Goal: Entertainment & Leisure: Consume media (video, audio)

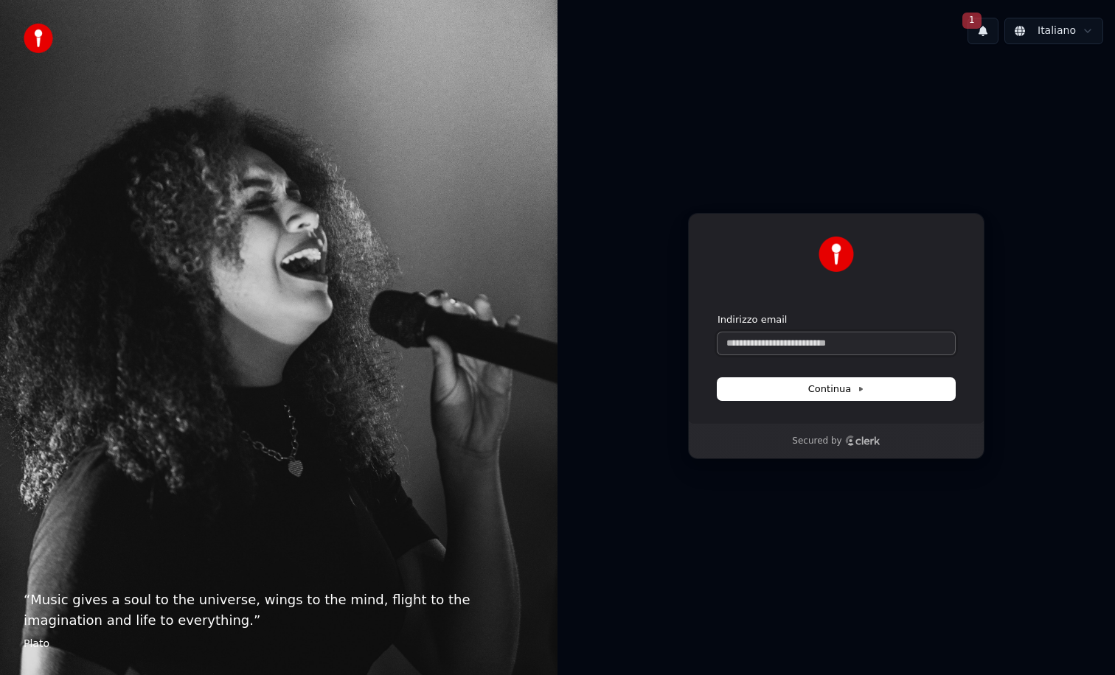
click at [772, 345] on input "Indirizzo email" at bounding box center [835, 344] width 237 height 22
click at [981, 24] on span "1" at bounding box center [971, 21] width 19 height 16
click at [760, 347] on input "Indirizzo email" at bounding box center [835, 344] width 237 height 22
click at [829, 385] on span "Continua" at bounding box center [836, 389] width 56 height 13
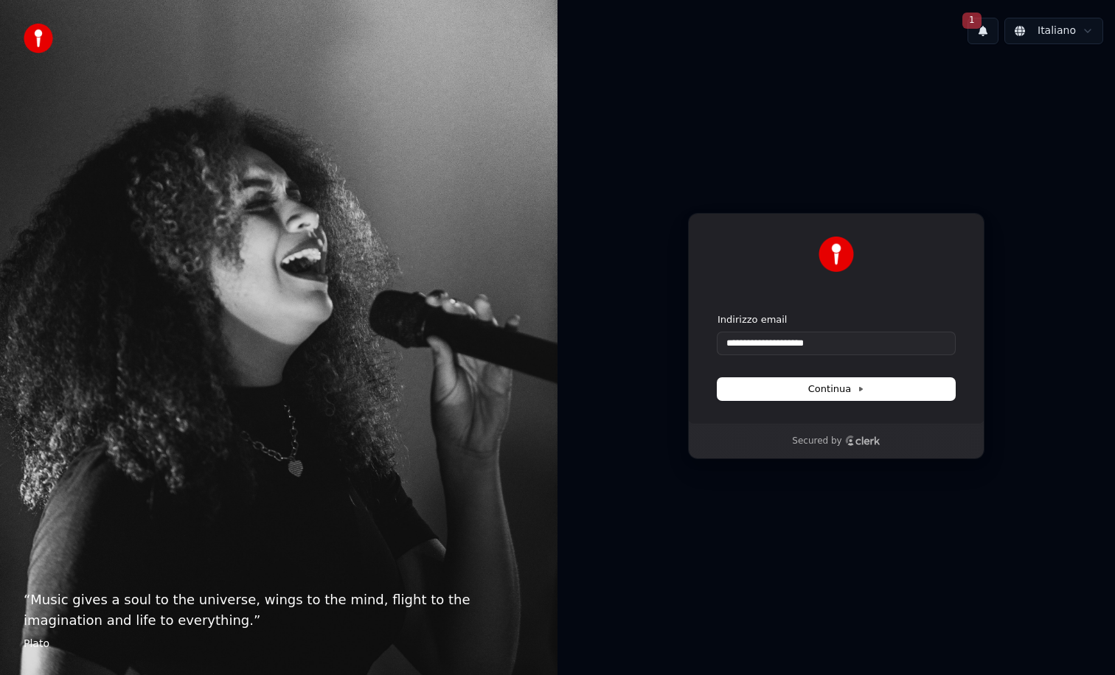
type input "**********"
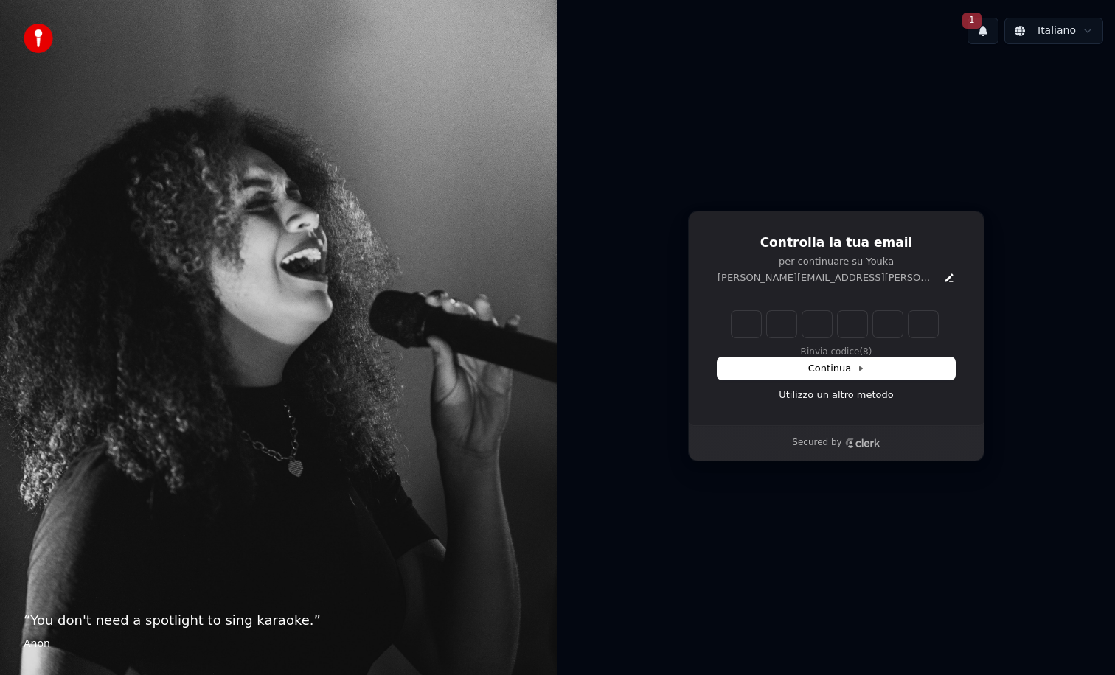
type input "*"
type input "**"
type input "*"
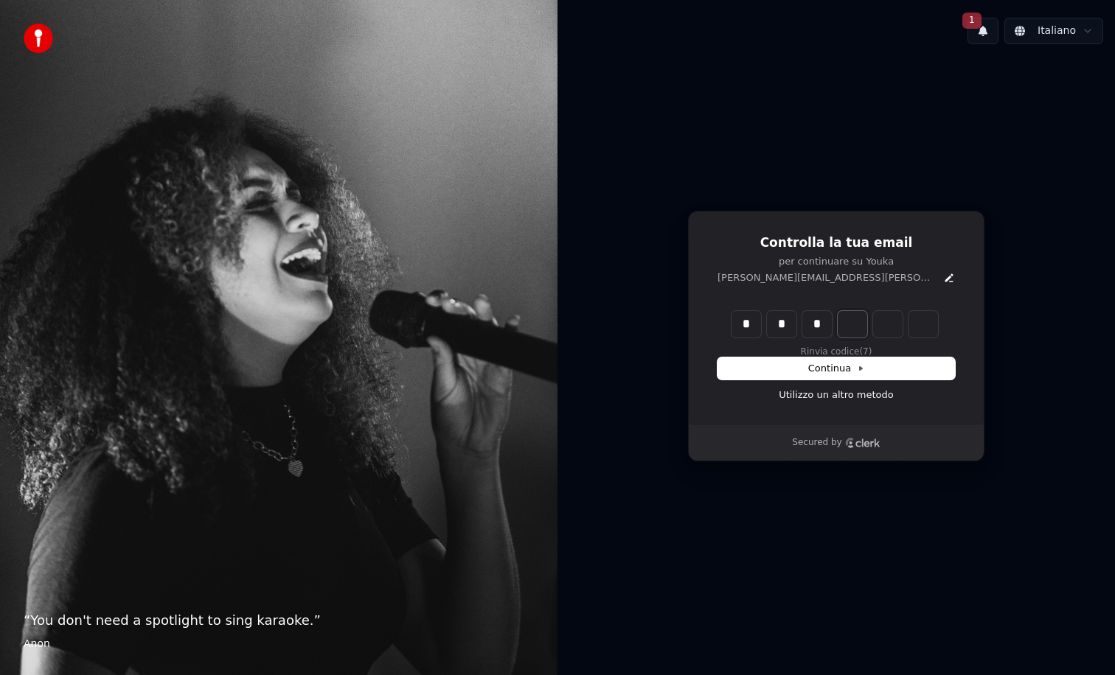
type input "***"
type input "*"
type input "****"
type input "*"
type input "******"
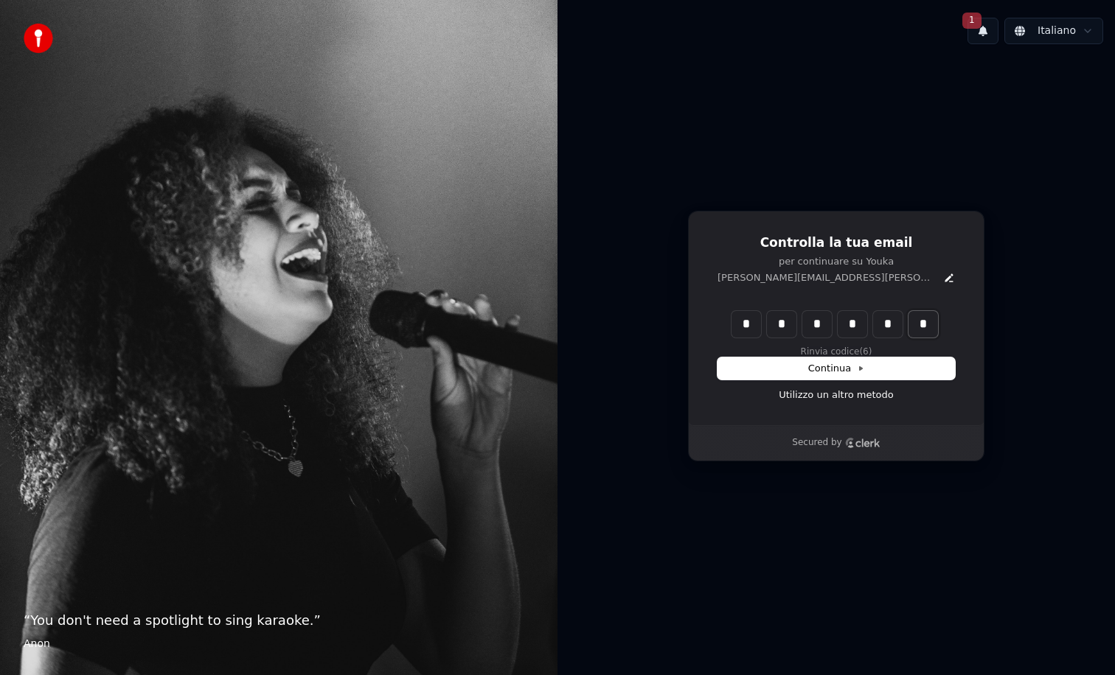
type input "*"
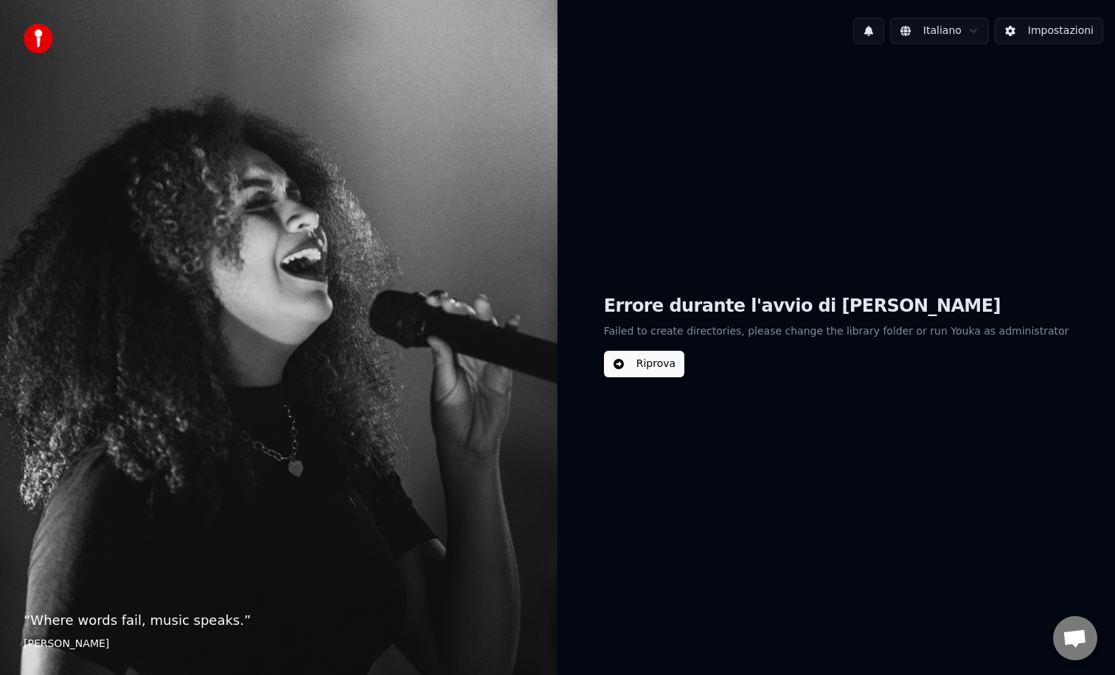
click at [679, 366] on button "Riprova" at bounding box center [644, 364] width 80 height 27
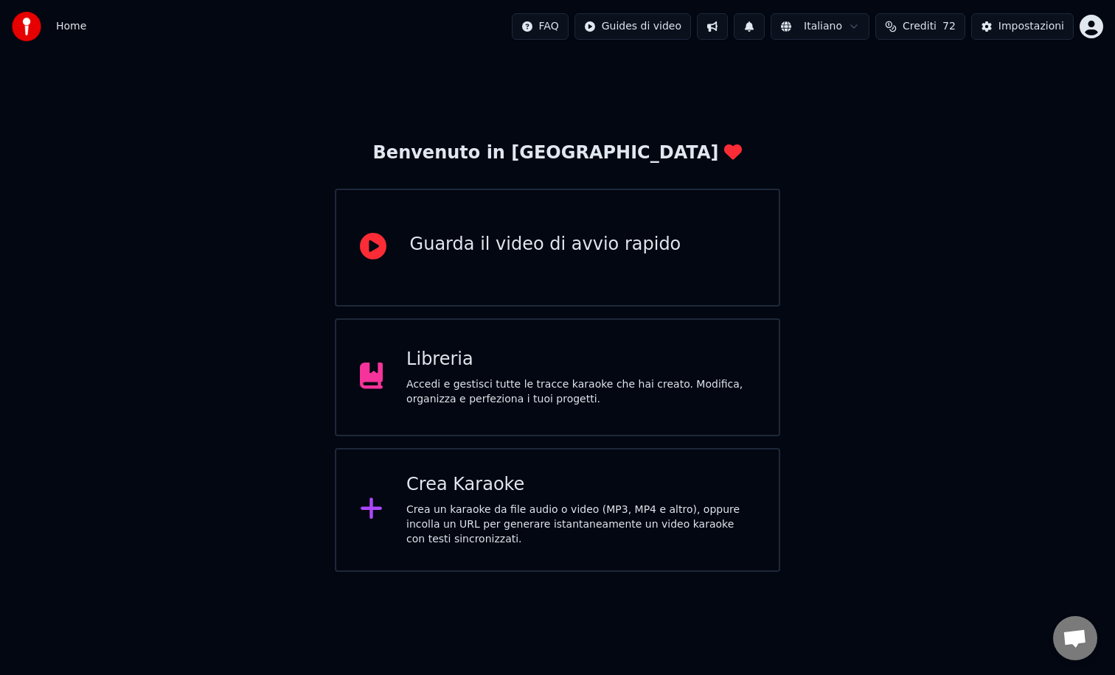
click at [437, 371] on div "Libreria" at bounding box center [580, 360] width 349 height 24
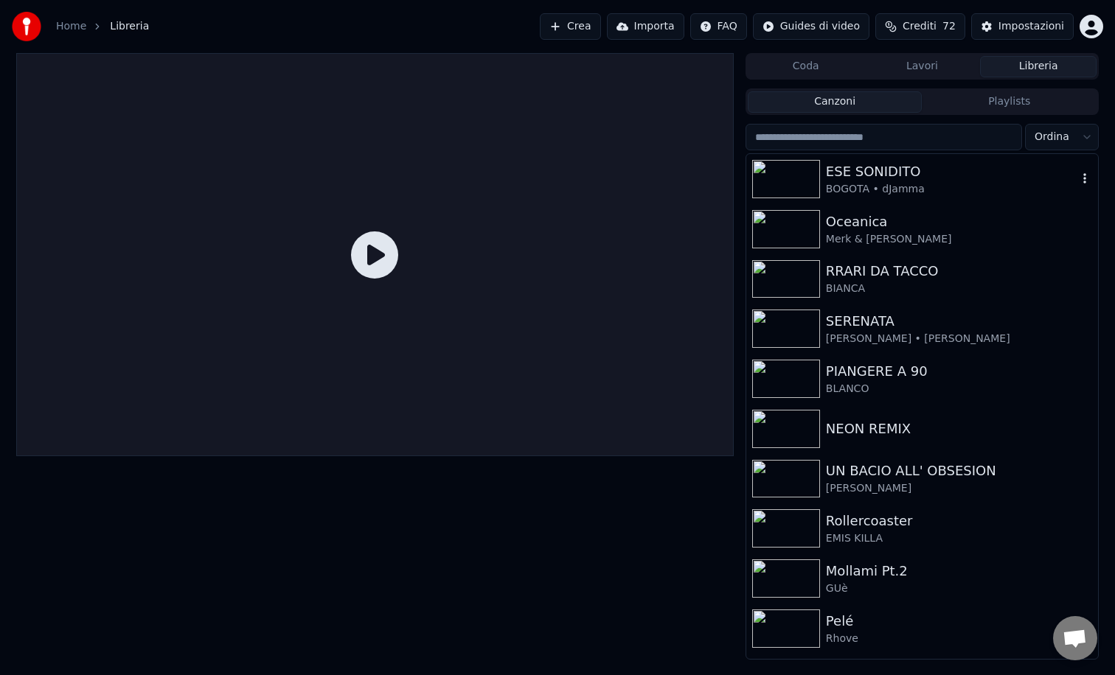
click at [885, 176] on div "ESE SONIDITO" at bounding box center [951, 171] width 251 height 21
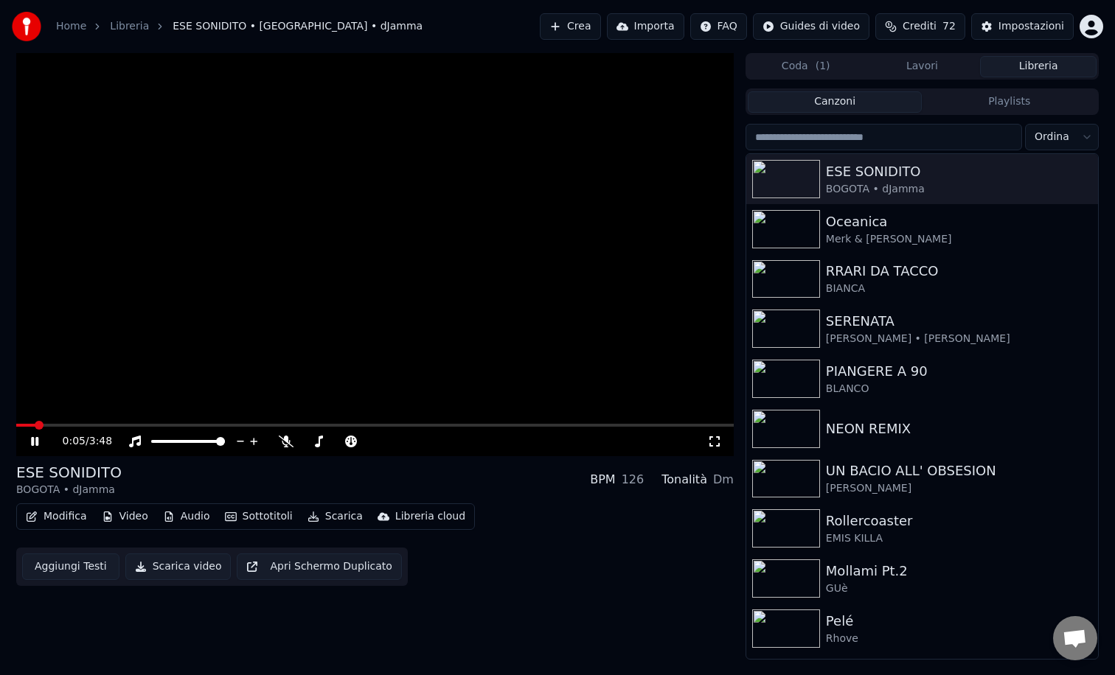
click at [102, 426] on span at bounding box center [374, 425] width 717 height 3
click at [155, 425] on span at bounding box center [374, 425] width 717 height 3
click at [228, 425] on span at bounding box center [374, 425] width 717 height 3
click at [248, 424] on span at bounding box center [374, 425] width 717 height 3
click at [282, 425] on span at bounding box center [374, 425] width 717 height 3
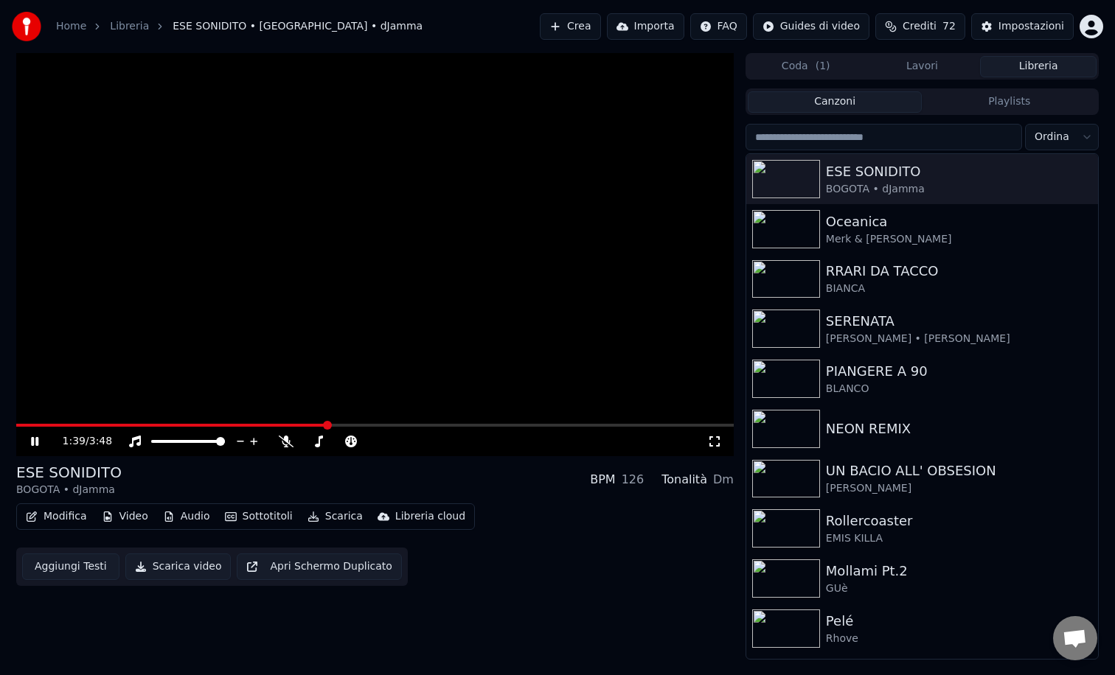
click at [327, 424] on span at bounding box center [374, 425] width 717 height 3
click at [372, 423] on video at bounding box center [374, 254] width 717 height 403
click at [374, 426] on span at bounding box center [374, 425] width 717 height 3
click at [41, 442] on icon at bounding box center [45, 442] width 35 height 12
click at [414, 425] on span at bounding box center [374, 425] width 717 height 3
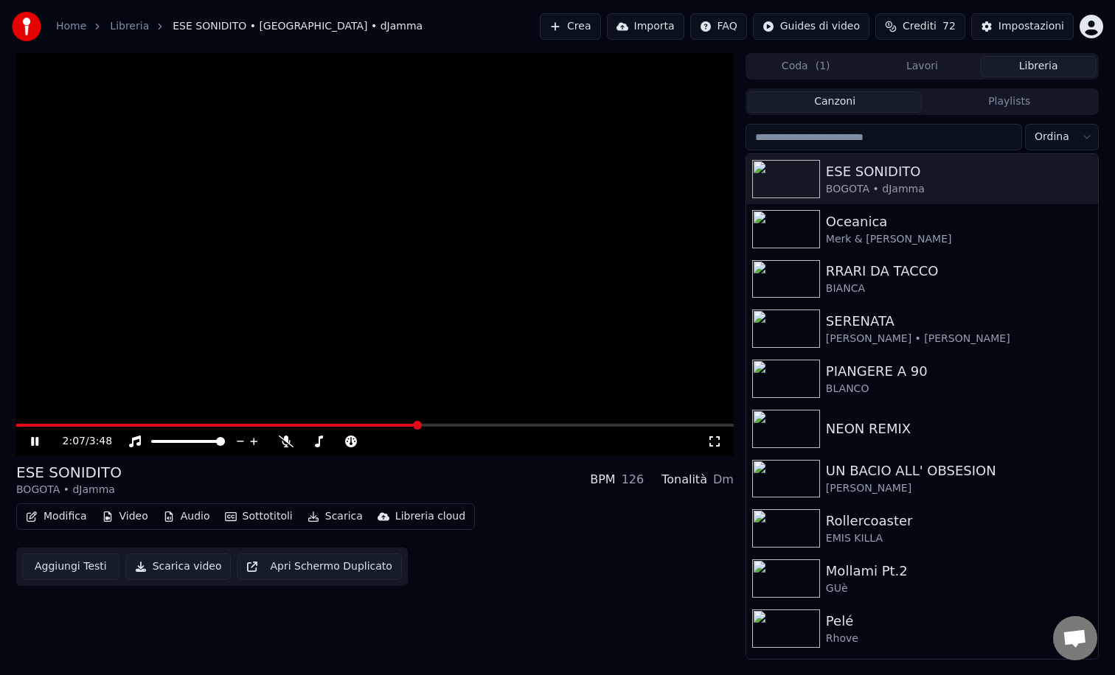
click at [434, 424] on span at bounding box center [374, 425] width 717 height 3
click at [459, 425] on span at bounding box center [374, 425] width 717 height 3
click at [36, 445] on icon at bounding box center [34, 441] width 7 height 9
click at [793, 232] on img at bounding box center [786, 229] width 68 height 38
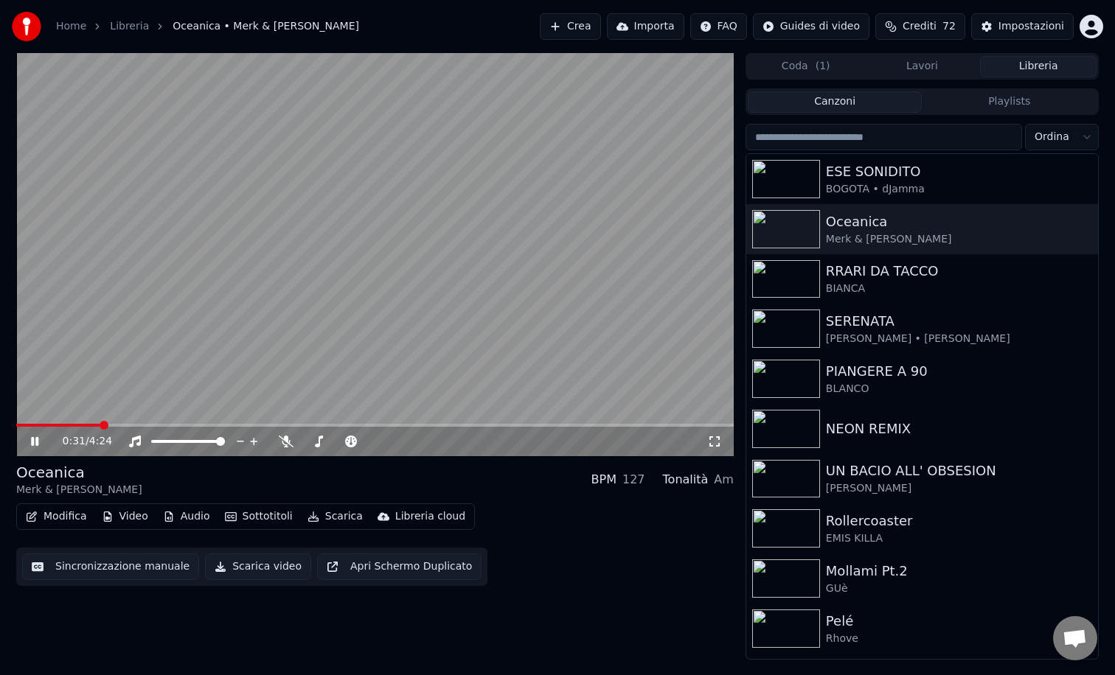
click at [99, 425] on span at bounding box center [374, 425] width 717 height 3
click at [281, 444] on icon at bounding box center [286, 442] width 15 height 12
click at [36, 438] on icon at bounding box center [34, 441] width 7 height 9
click at [796, 275] on img at bounding box center [786, 279] width 68 height 38
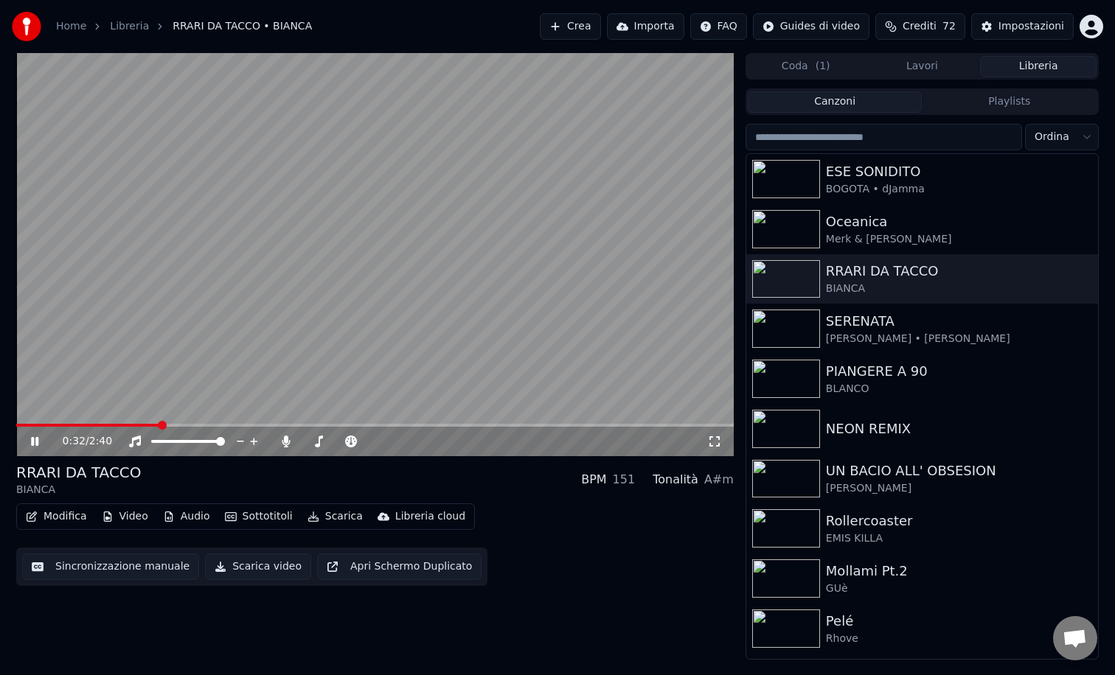
click at [157, 424] on span at bounding box center [374, 425] width 717 height 3
click at [33, 441] on icon at bounding box center [34, 441] width 7 height 9
click at [796, 331] on img at bounding box center [786, 329] width 68 height 38
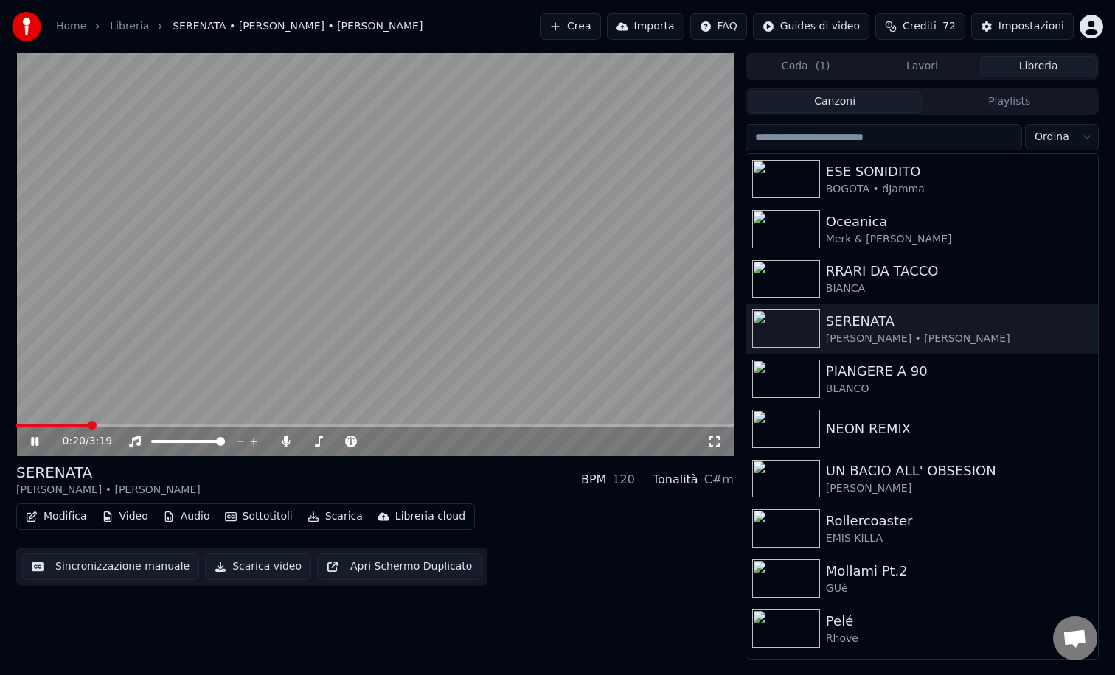
click at [88, 424] on span at bounding box center [374, 425] width 717 height 3
click at [37, 439] on icon at bounding box center [34, 441] width 7 height 9
click at [775, 374] on img at bounding box center [786, 379] width 68 height 38
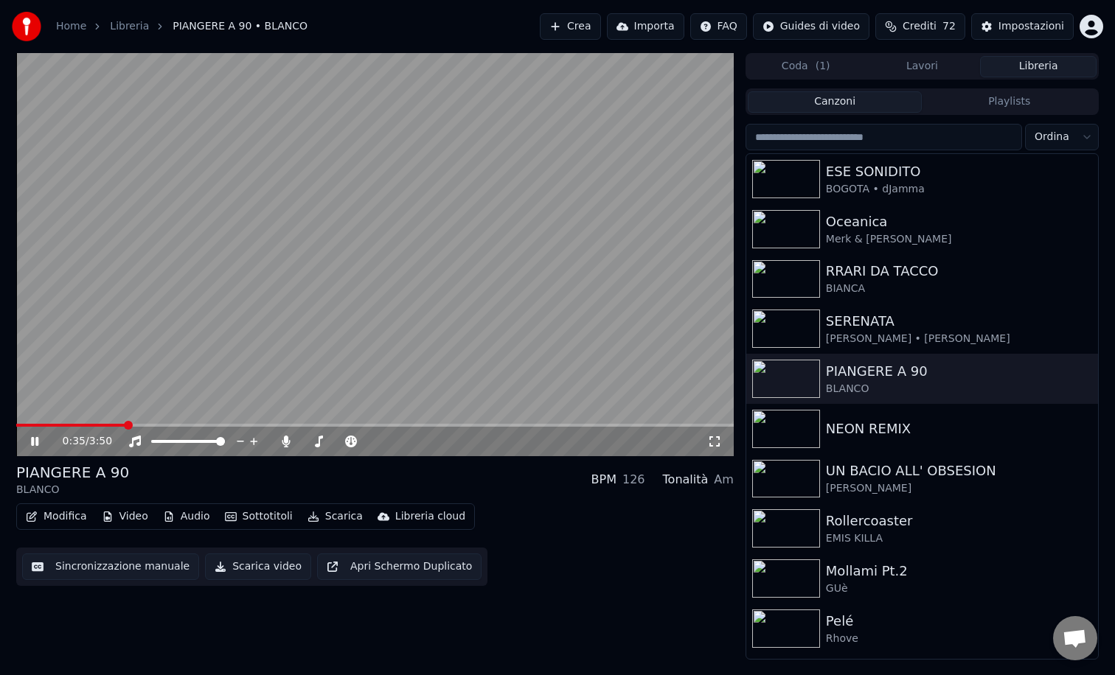
click at [124, 425] on span at bounding box center [374, 425] width 717 height 3
click at [39, 443] on icon at bounding box center [45, 442] width 35 height 12
click at [786, 427] on img at bounding box center [786, 429] width 68 height 38
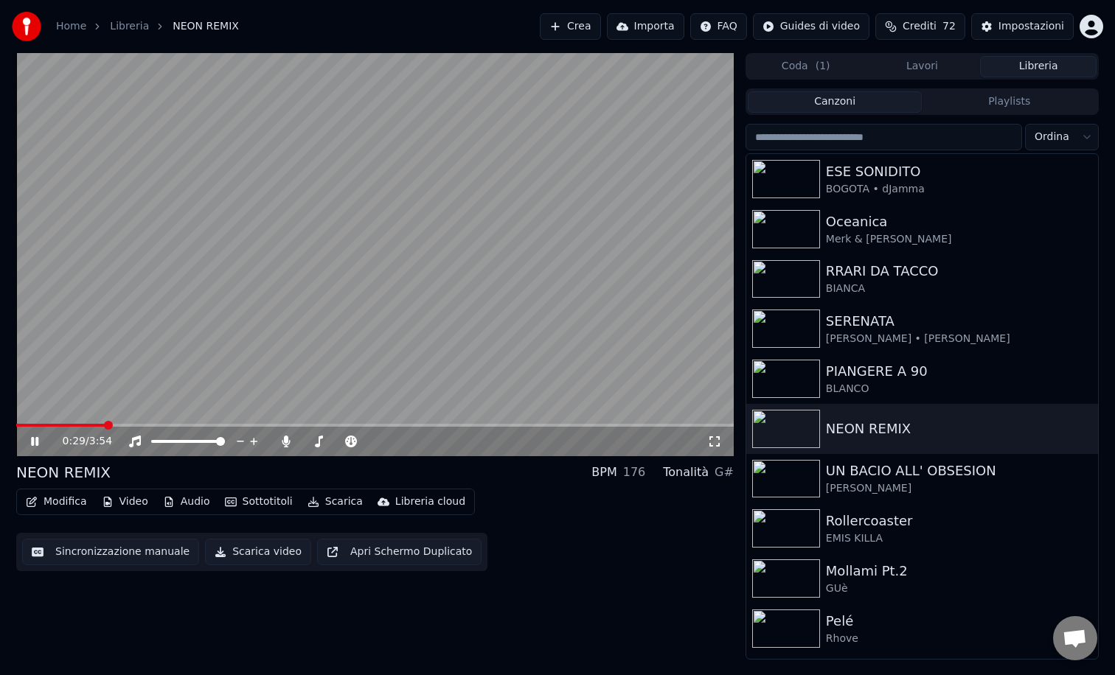
click at [104, 426] on span at bounding box center [374, 425] width 717 height 3
click at [35, 441] on icon at bounding box center [34, 441] width 7 height 9
